Goal: Task Accomplishment & Management: Use online tool/utility

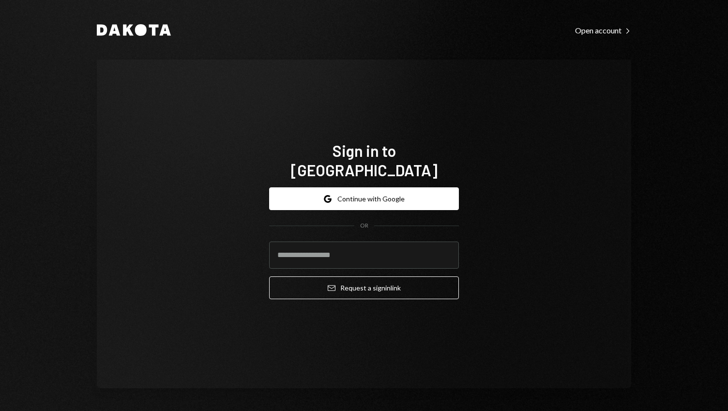
type input "**********"
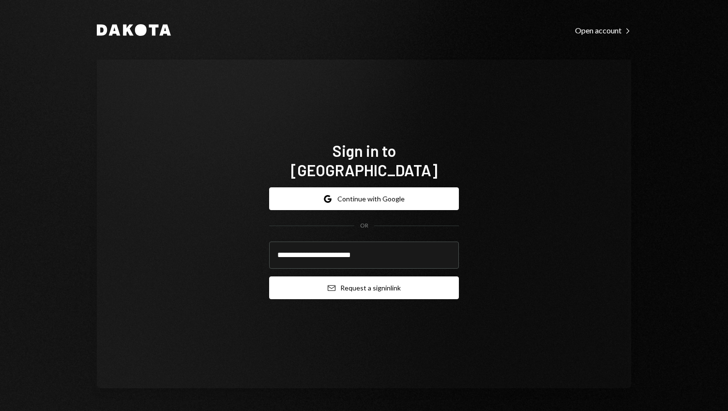
click at [338, 277] on button "Email Request a sign in link" at bounding box center [364, 287] width 190 height 23
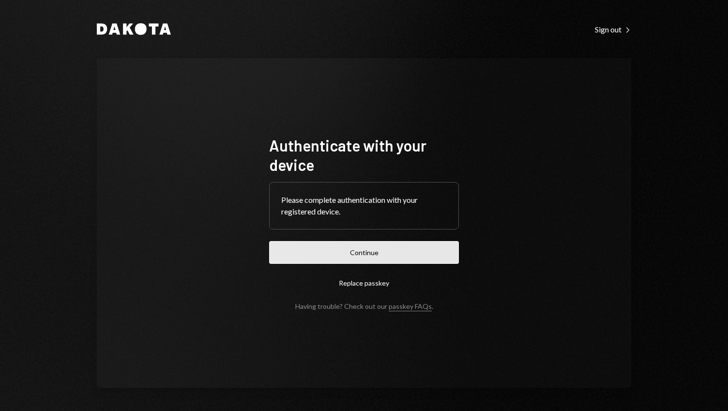
click at [380, 253] on button "Continue" at bounding box center [364, 252] width 190 height 23
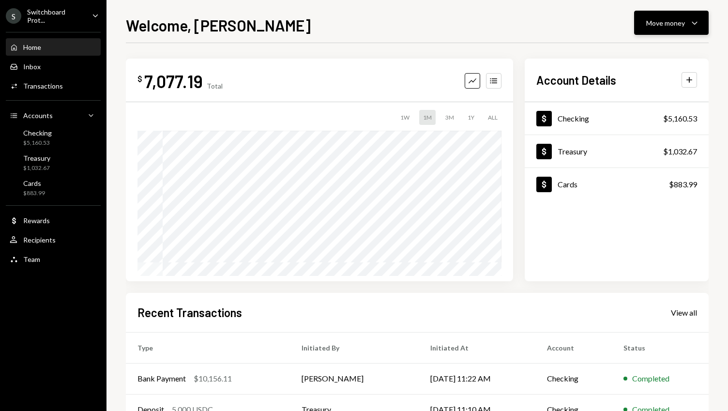
click at [668, 25] on div "Move money" at bounding box center [665, 23] width 39 height 10
click at [638, 97] on div "Deposit" at bounding box center [663, 95] width 71 height 10
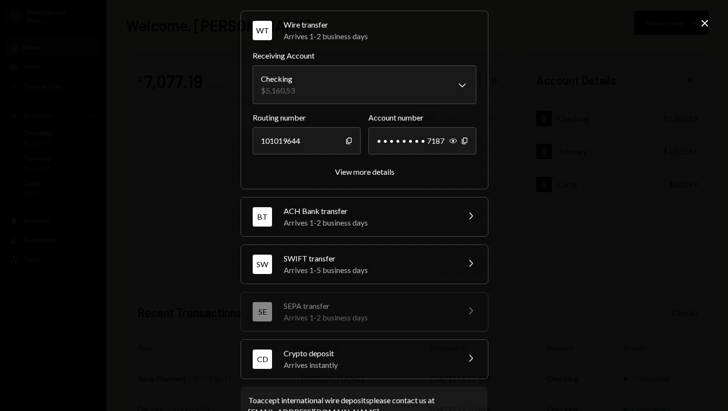
scroll to position [32, 0]
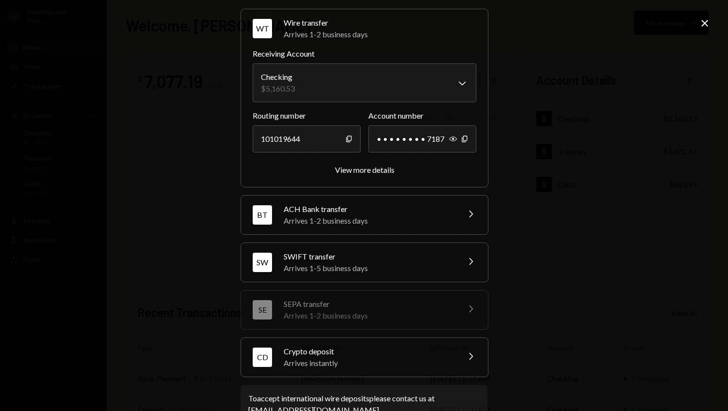
click at [348, 367] on div "Arrives instantly" at bounding box center [368, 363] width 169 height 12
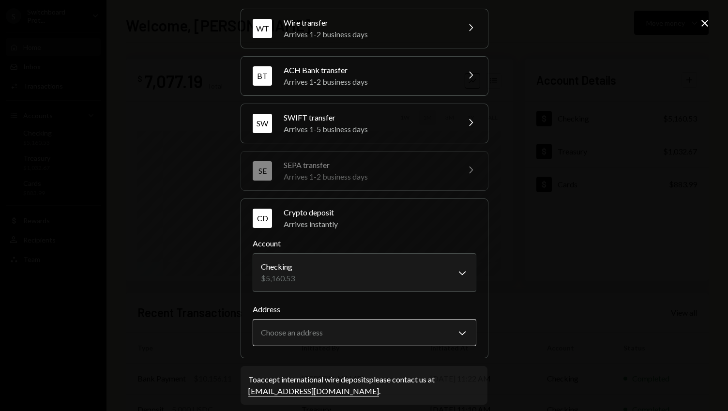
click at [357, 325] on body "S Switchboard Prot... Caret Down Home Home Inbox Inbox Activities Transactions …" at bounding box center [364, 205] width 728 height 411
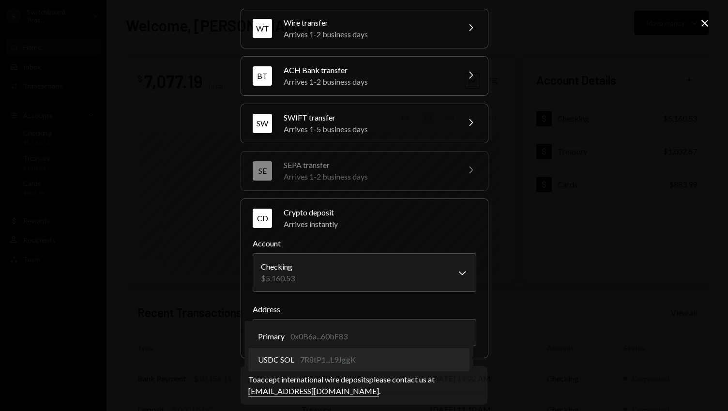
select select "**********"
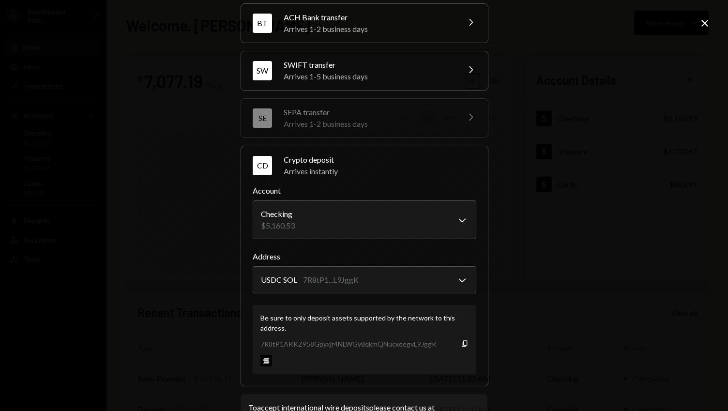
scroll to position [86, 0]
click at [463, 344] on icon "Copy" at bounding box center [465, 343] width 8 height 8
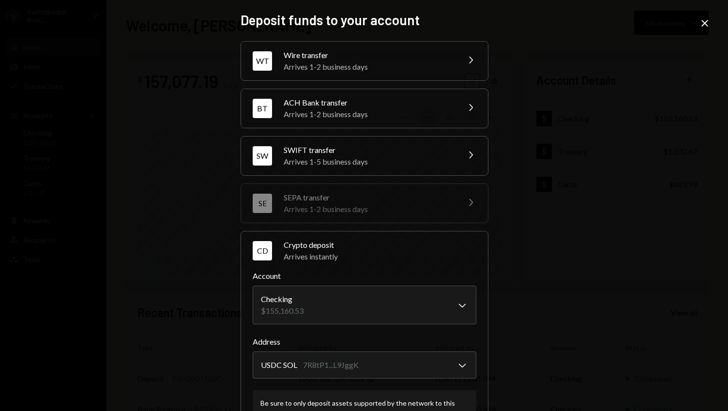
click at [704, 23] on icon at bounding box center [704, 23] width 7 height 7
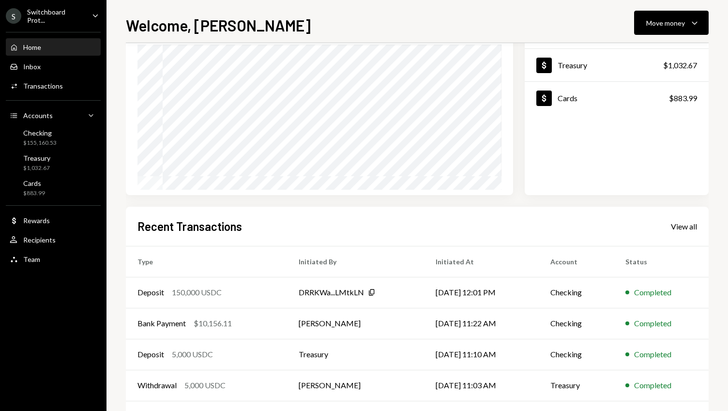
scroll to position [109, 0]
